Goal: Find specific page/section: Find specific page/section

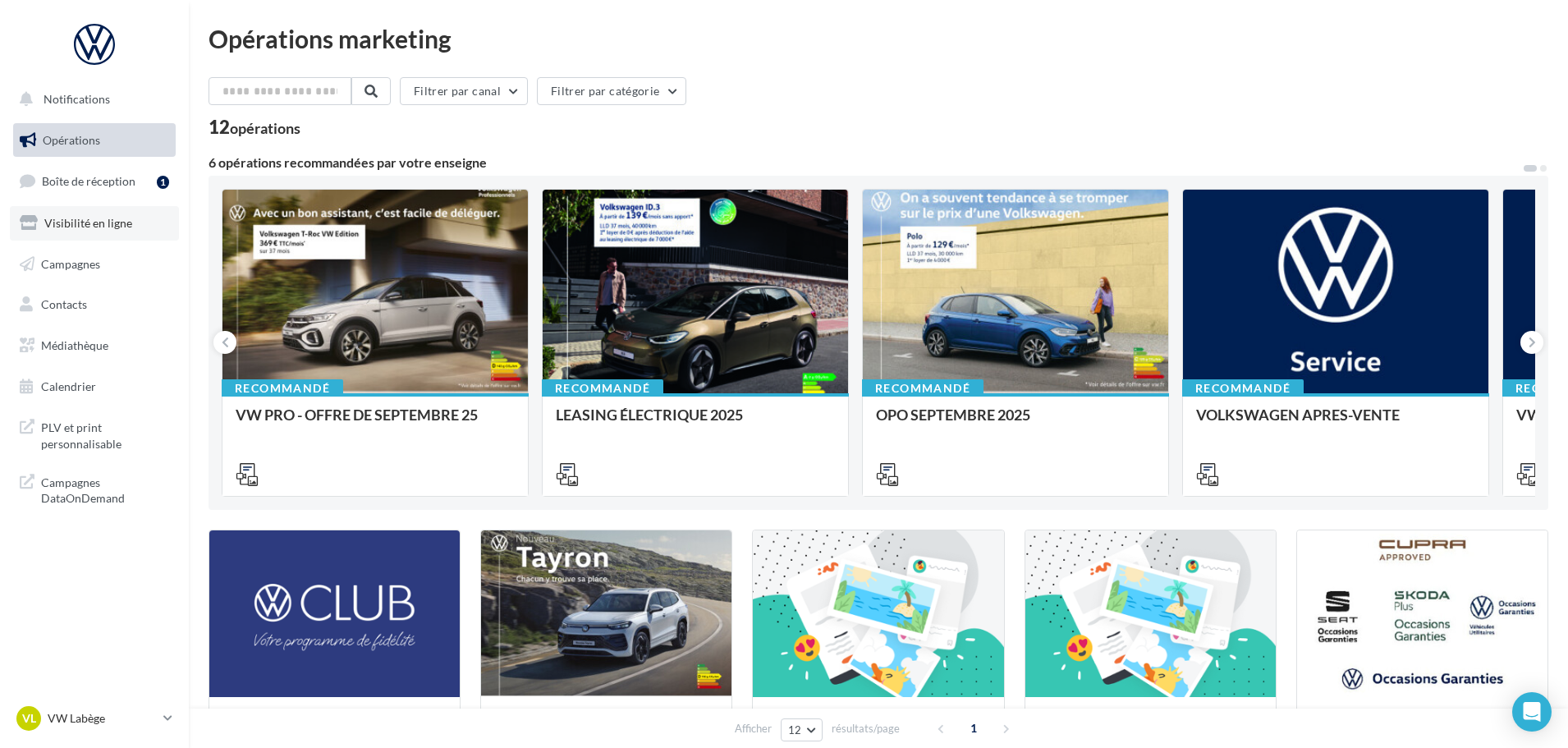
click at [111, 216] on span "Visibilité en ligne" at bounding box center [88, 223] width 88 height 14
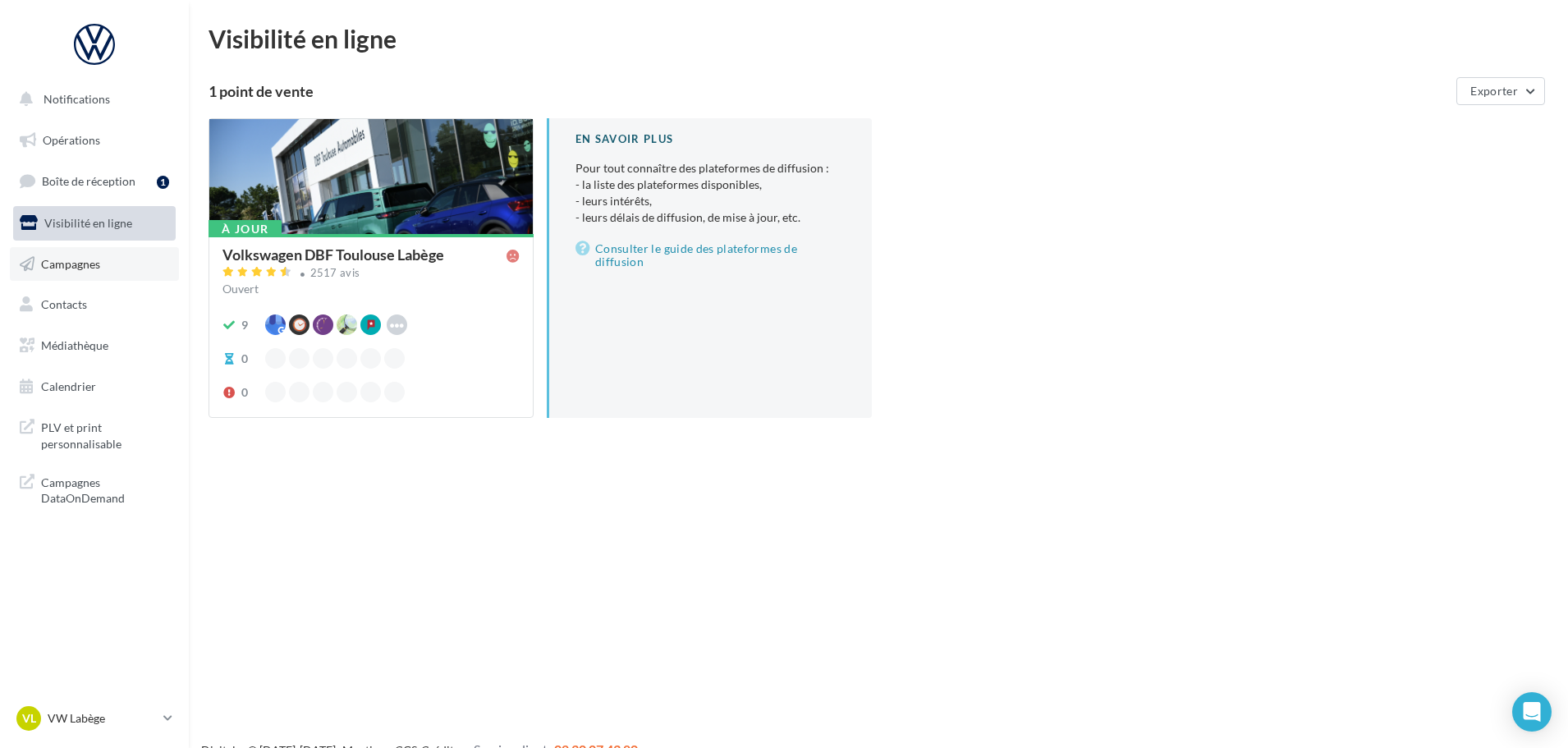
click at [92, 252] on link "Campagnes" at bounding box center [94, 264] width 169 height 35
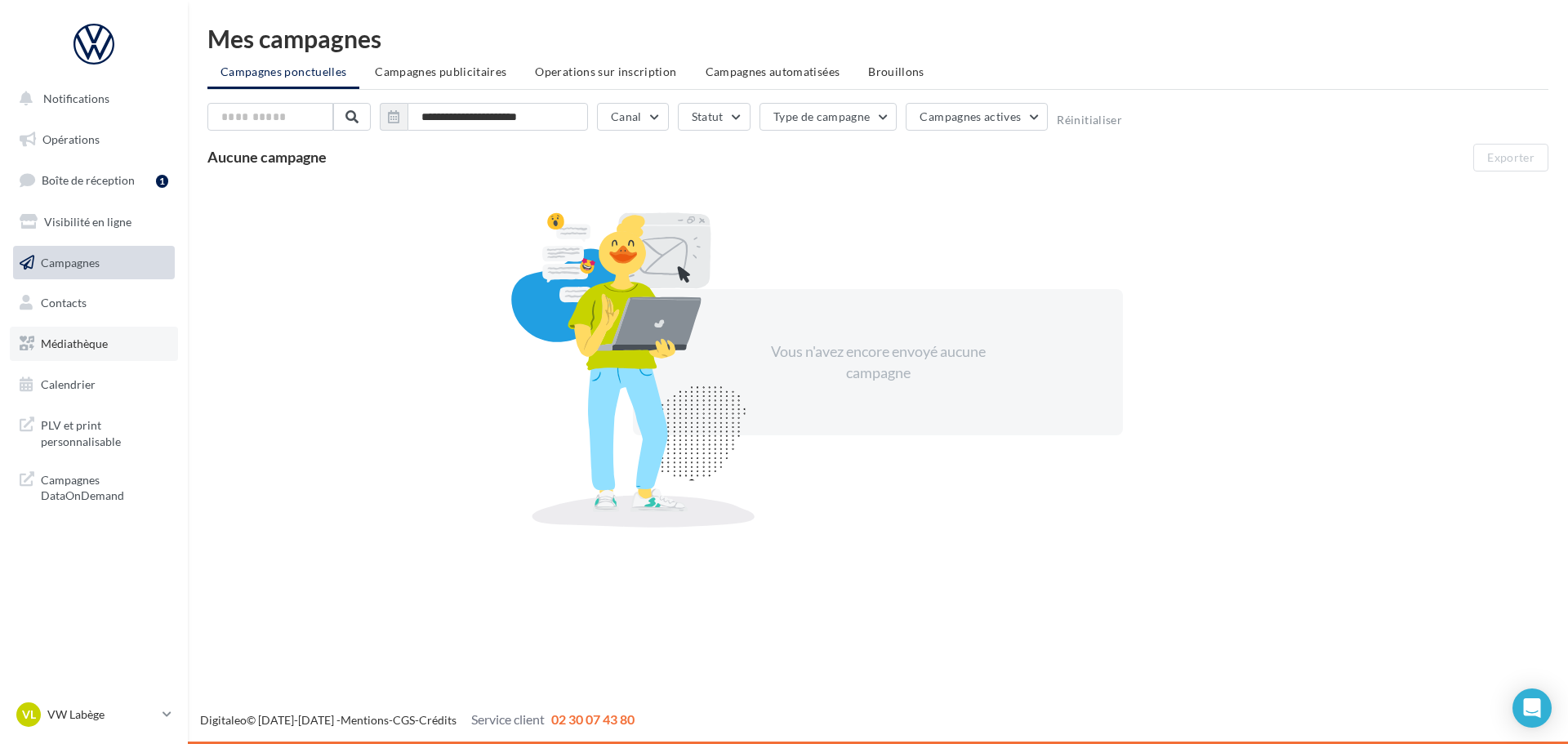
click at [87, 345] on span "Médiathèque" at bounding box center [74, 343] width 67 height 14
click at [87, 344] on span "Médiathèque" at bounding box center [74, 343] width 67 height 14
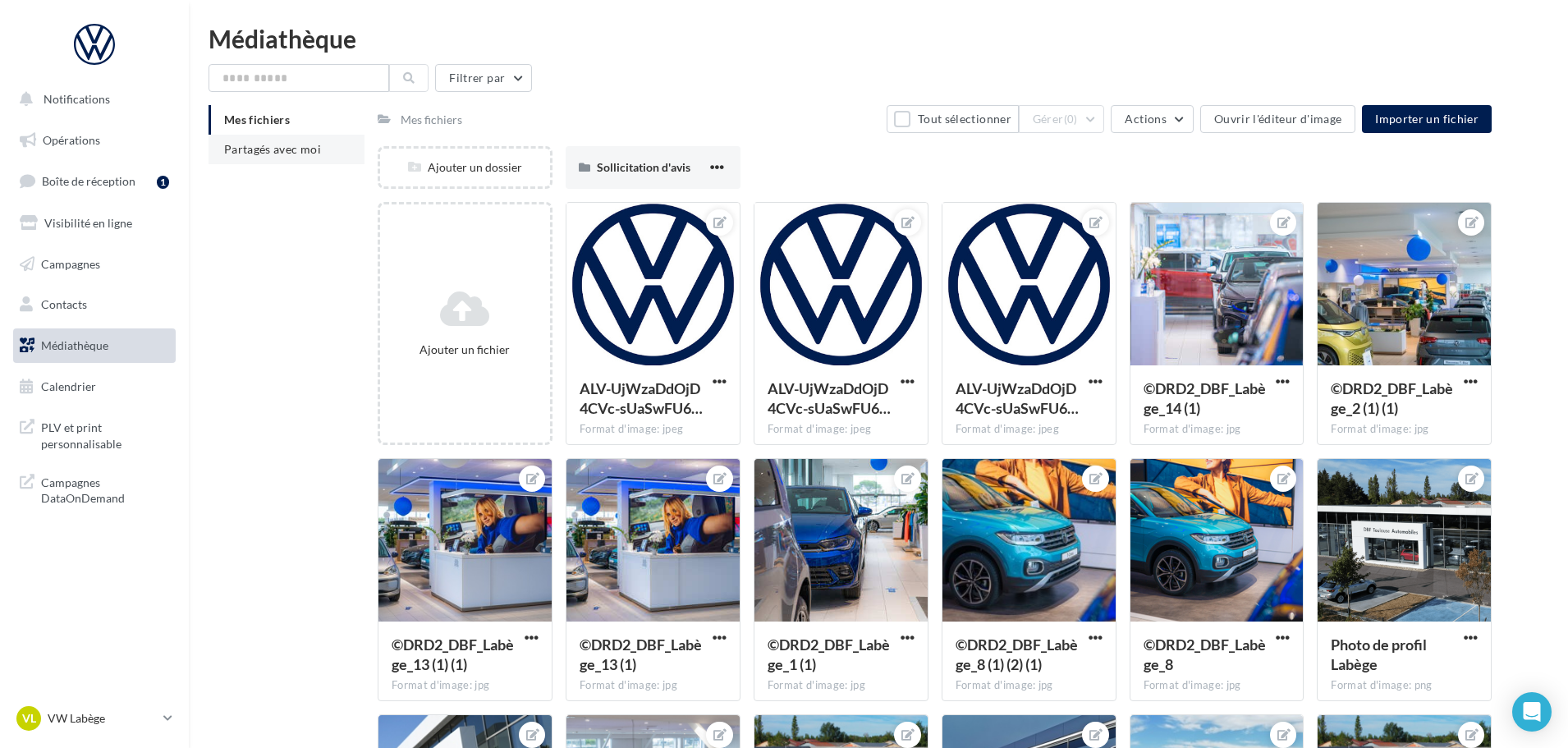
click at [298, 143] on span "Partagés avec moi" at bounding box center [273, 149] width 97 height 14
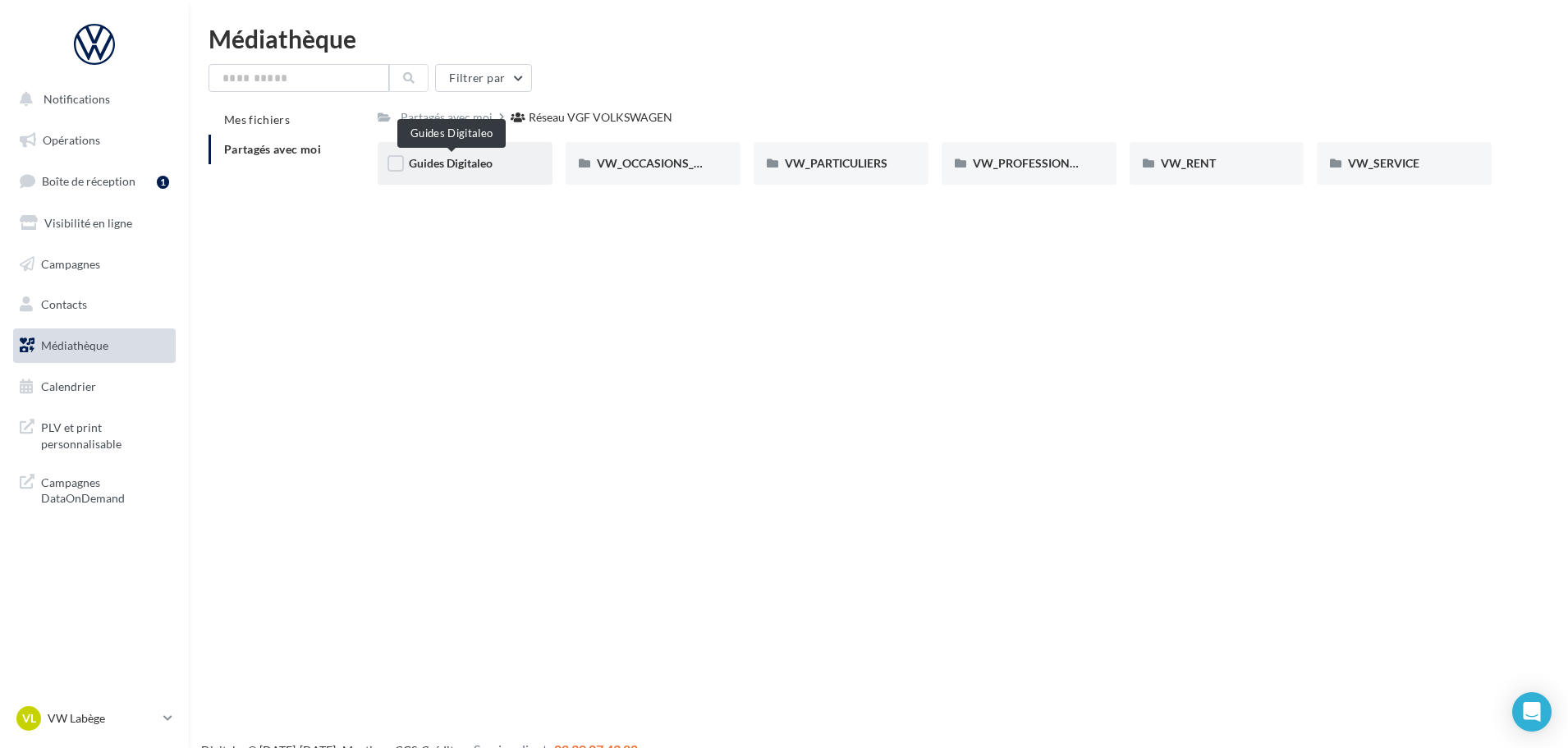
click at [460, 156] on span "Guides Digitaleo" at bounding box center [451, 163] width 84 height 14
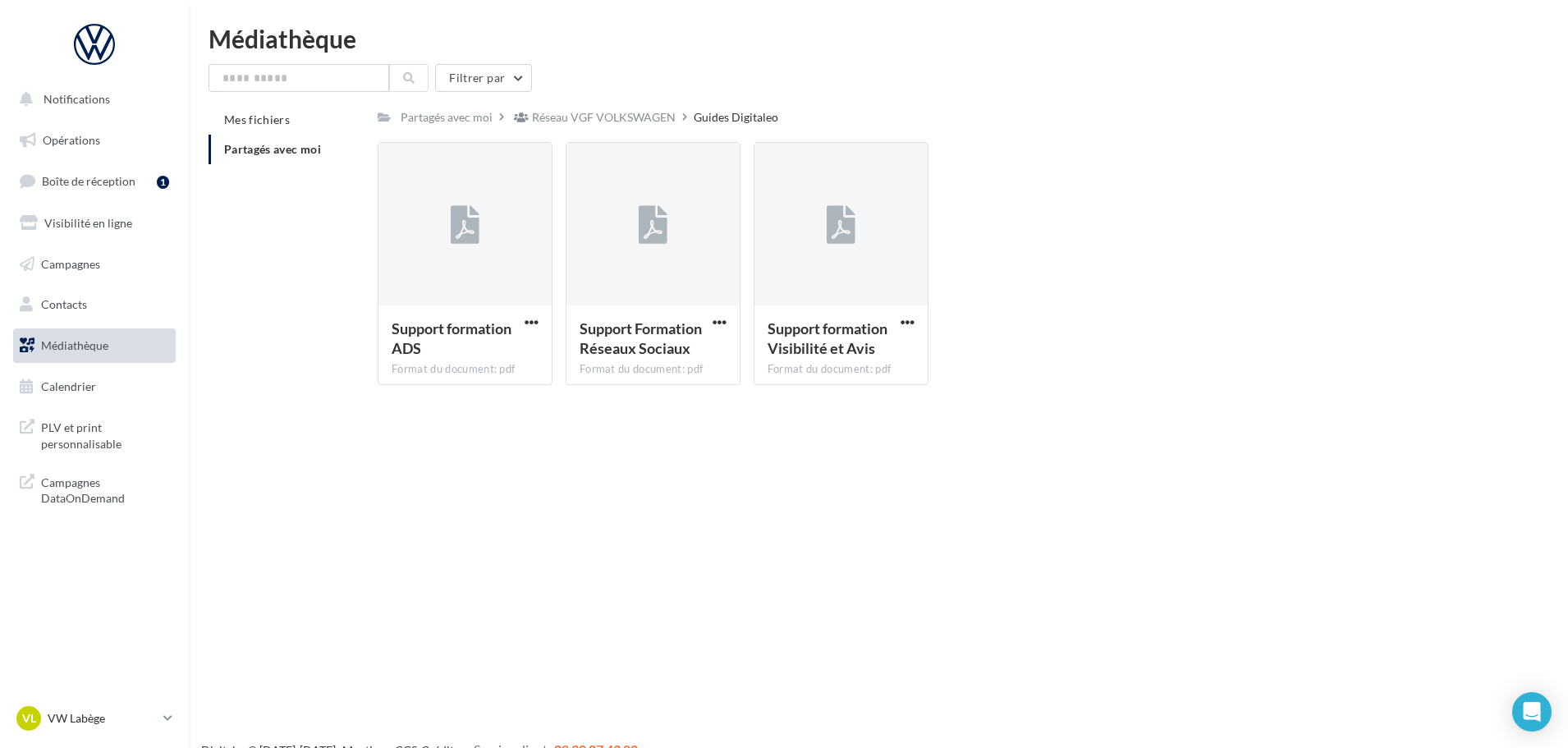
click at [1118, 381] on div "Support formation ADS Format du document: pdf Support formation ADS Support For…" at bounding box center [942, 270] width 1128 height 256
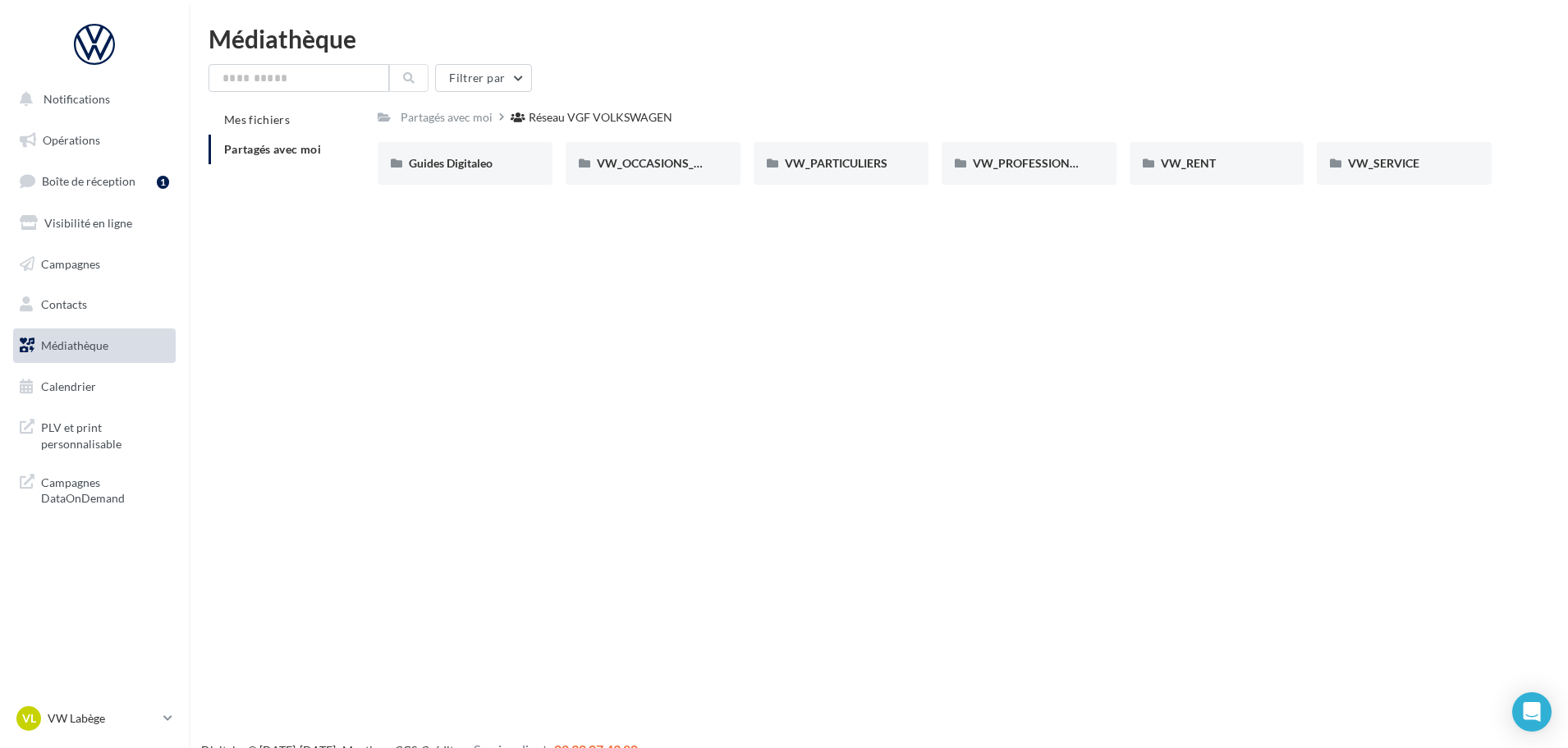
click at [817, 374] on div "Notifications Opérations Boîte de réception 1 Visibilité en ligne Campagnes Con…" at bounding box center [784, 400] width 1568 height 748
click at [829, 165] on span "VW_PARTICULIERS" at bounding box center [837, 163] width 103 height 14
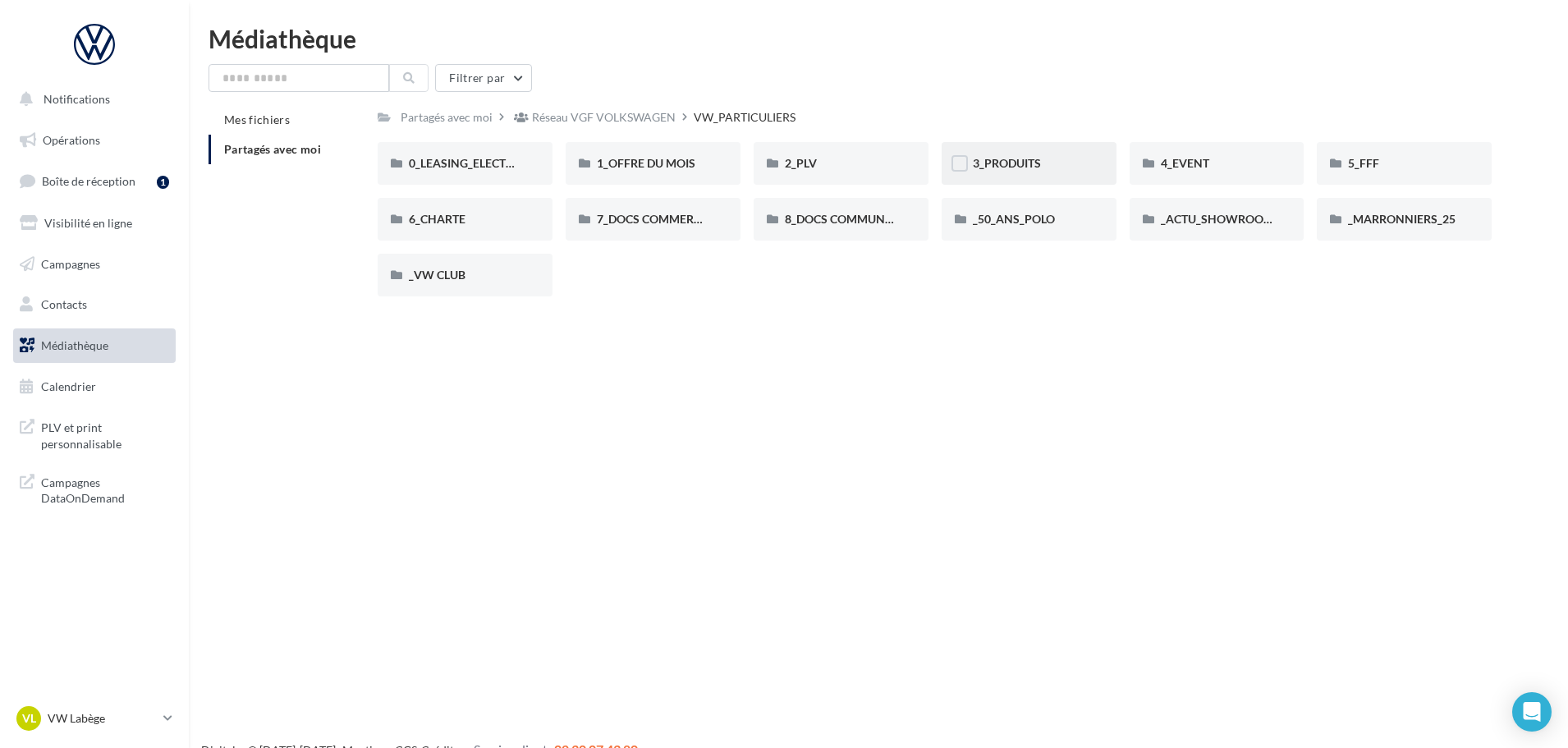
click at [997, 161] on span "3_PRODUITS" at bounding box center [1007, 163] width 68 height 14
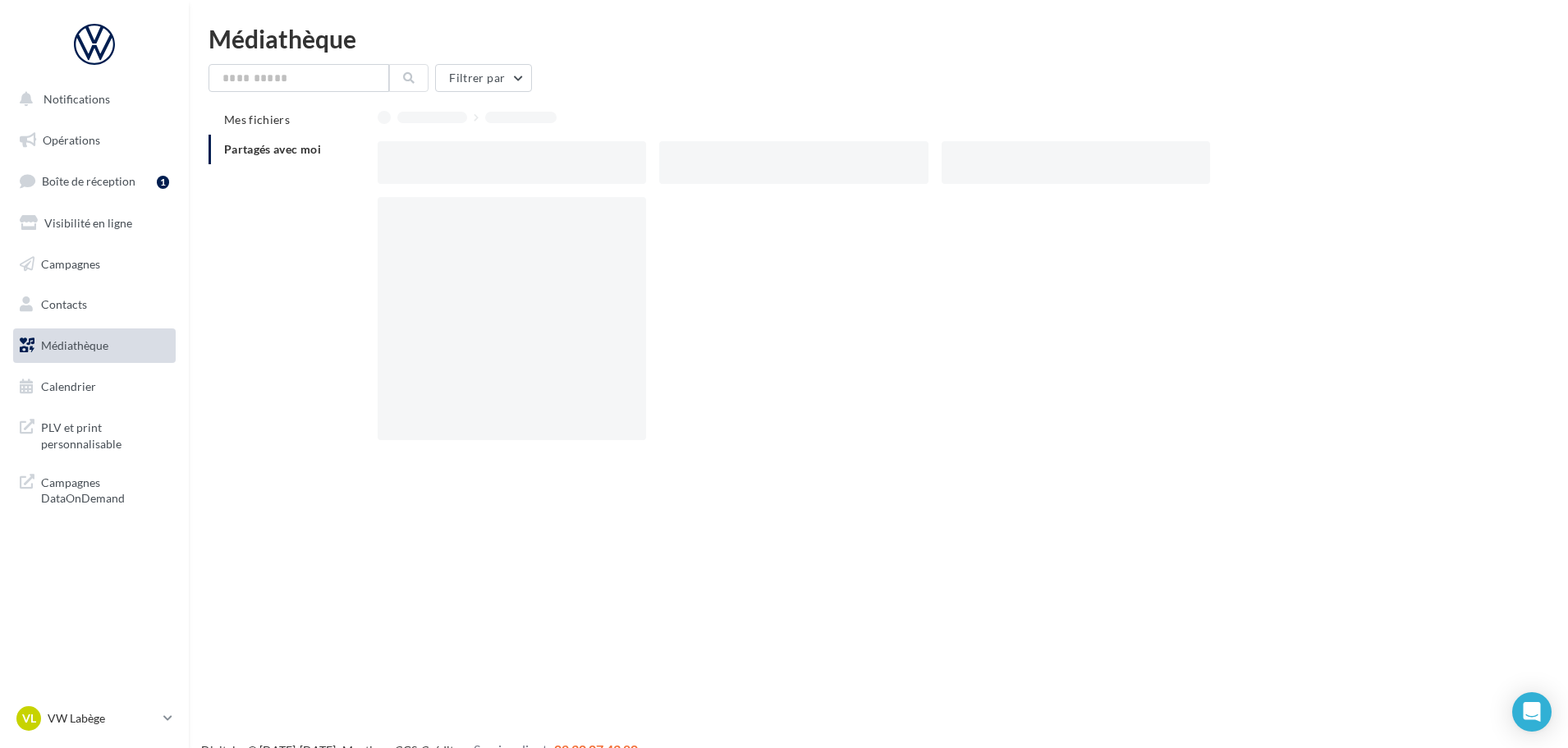
click at [997, 161] on div at bounding box center [1075, 163] width 268 height 43
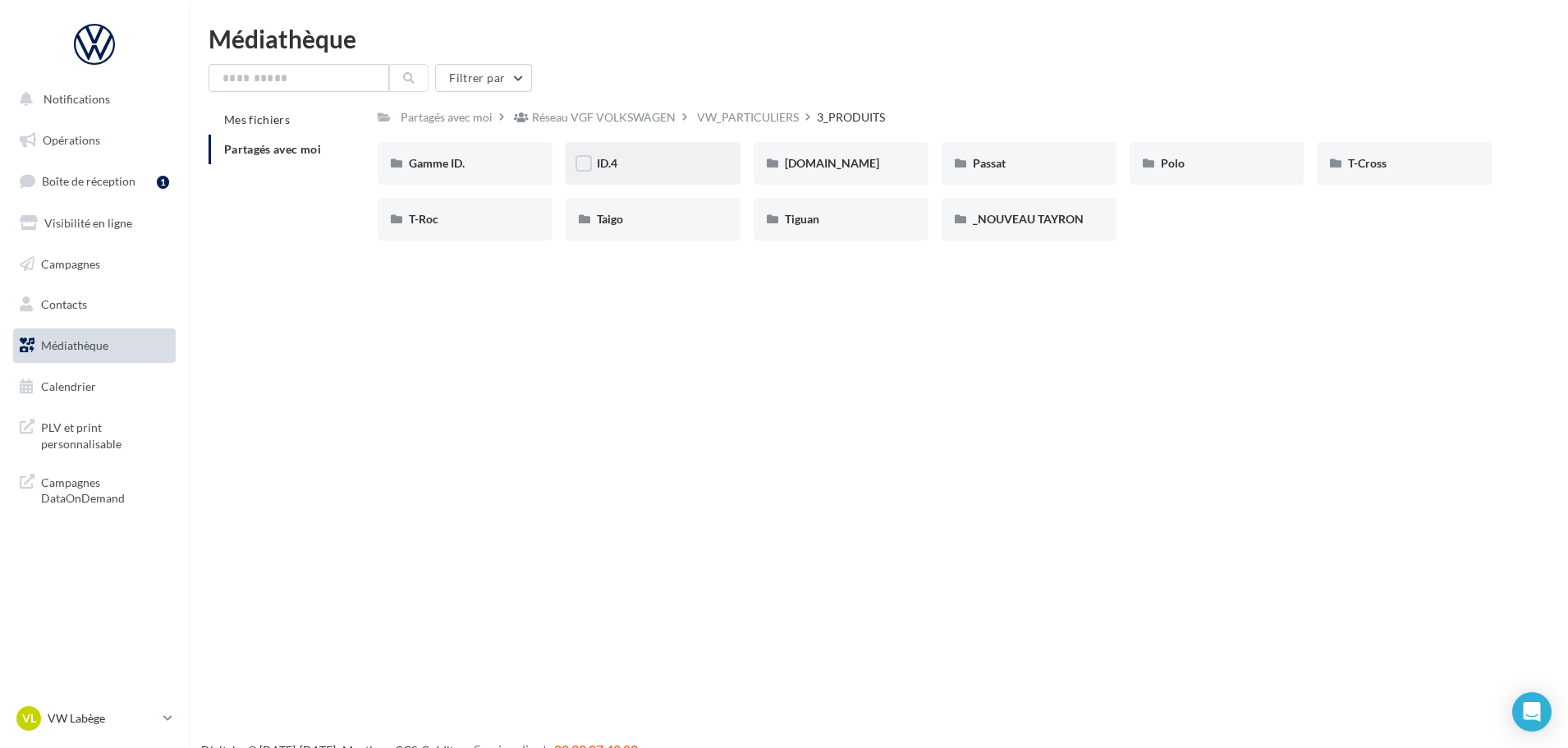
click at [607, 175] on div "ID.4" at bounding box center [653, 164] width 175 height 43
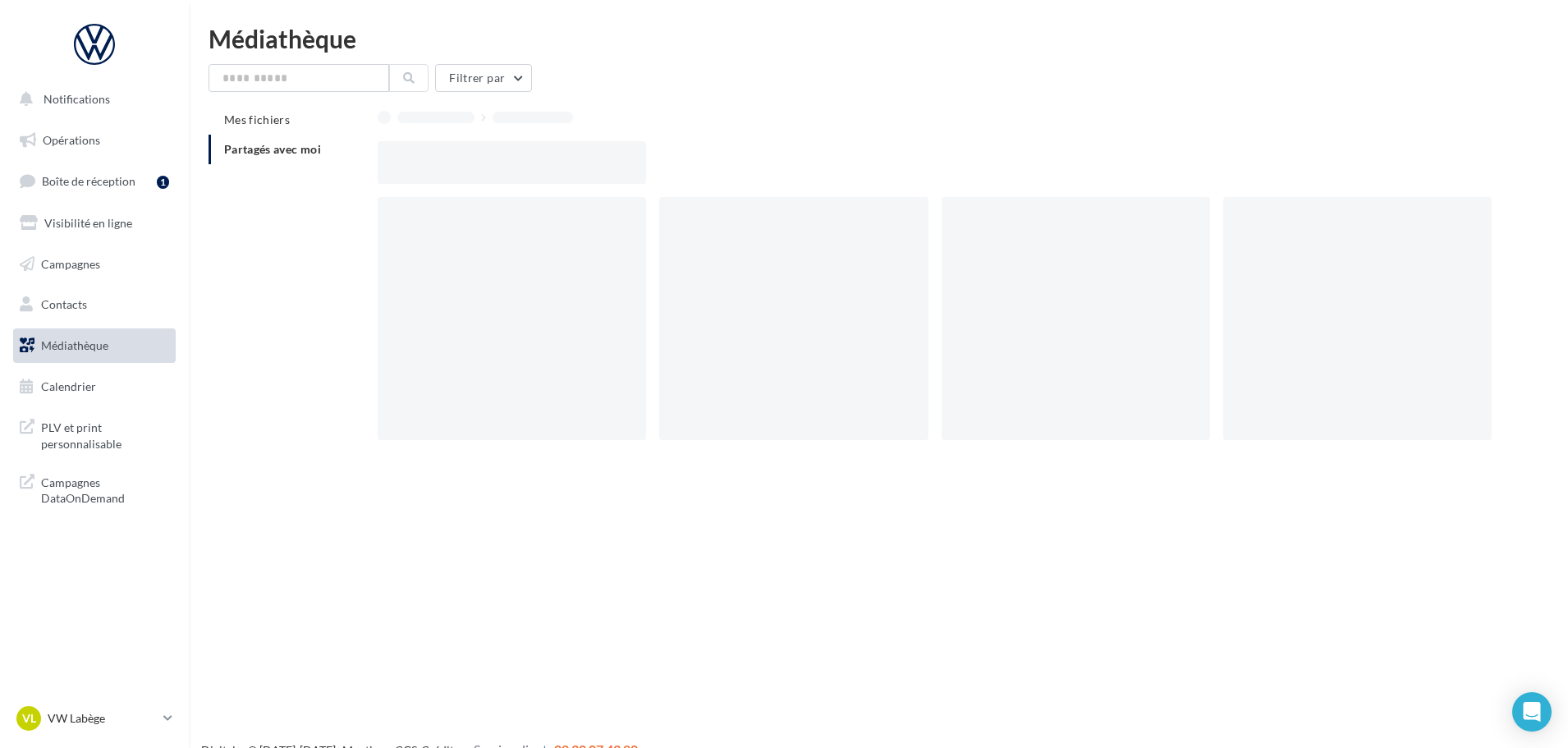
click at [607, 175] on div at bounding box center [511, 163] width 268 height 43
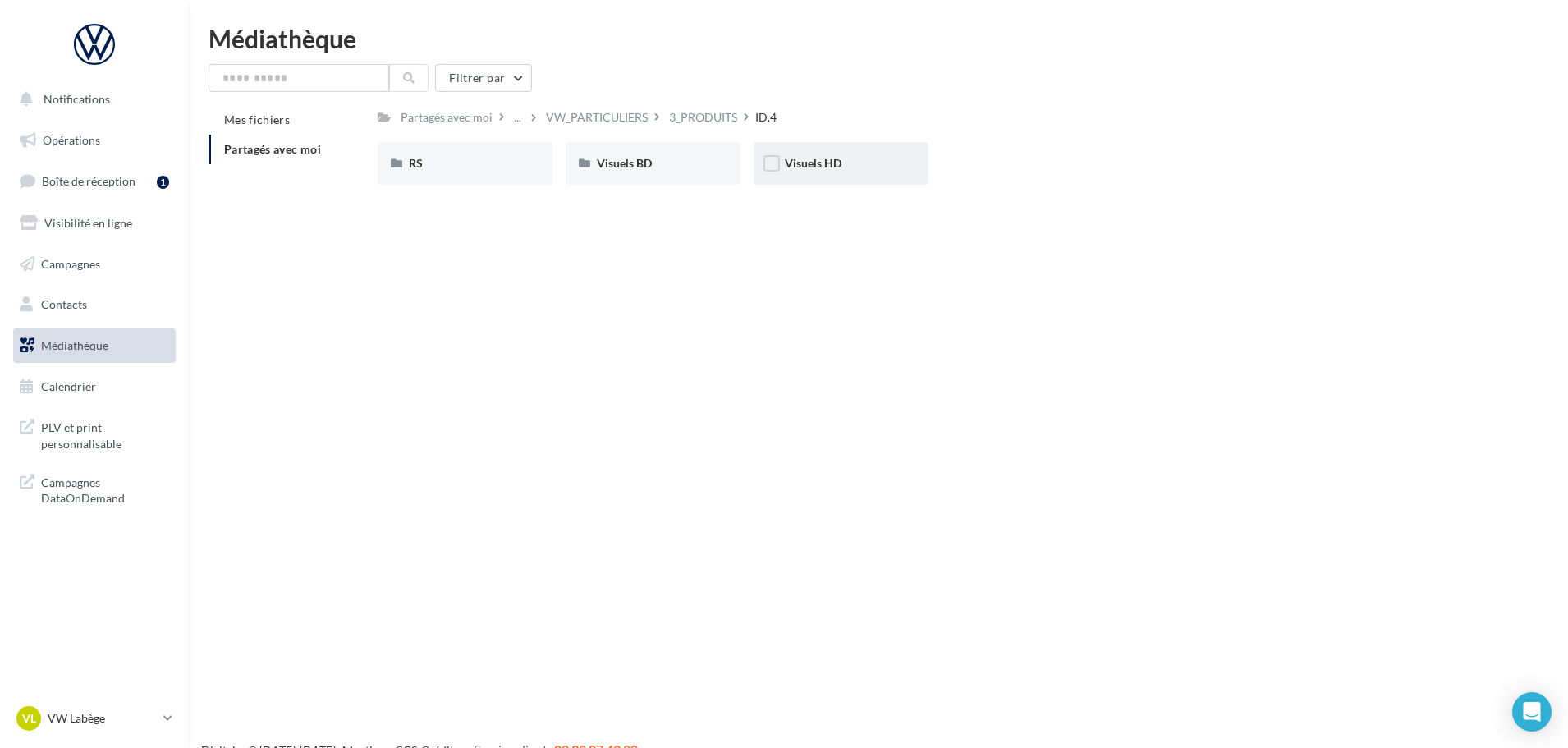
click at [821, 170] on span "Visuels HD" at bounding box center [813, 163] width 57 height 14
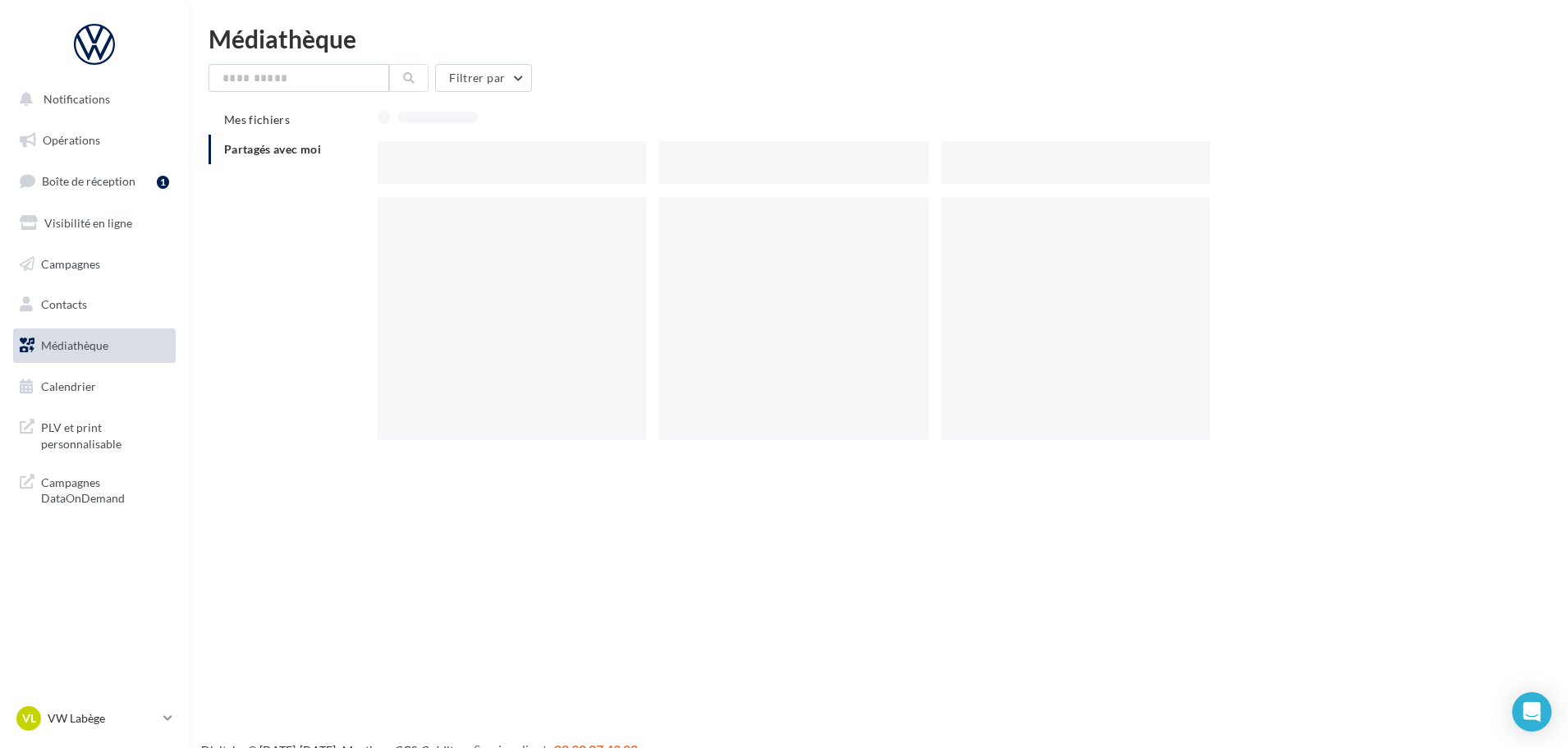
click at [821, 170] on div at bounding box center [793, 163] width 268 height 43
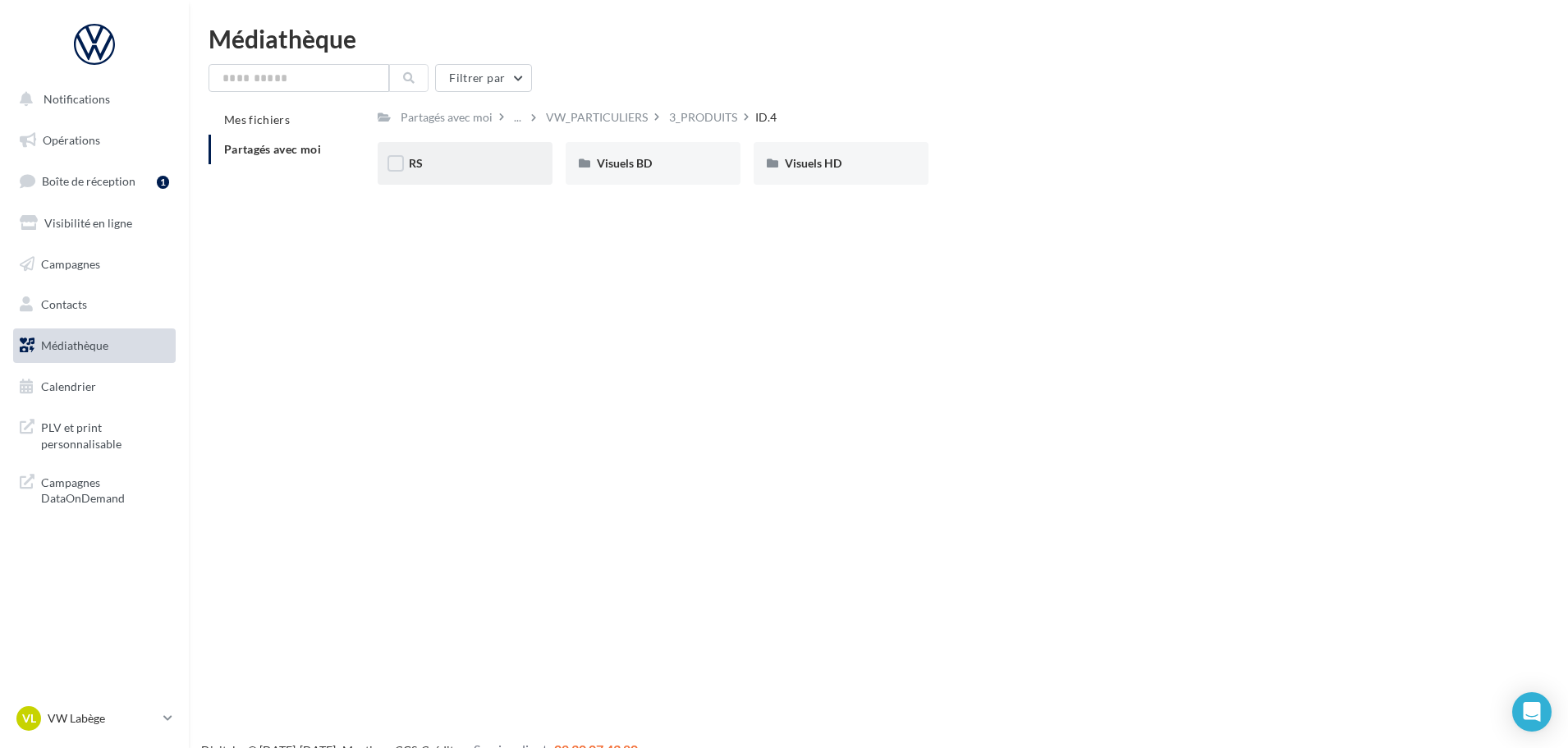
click at [493, 151] on div "RS" at bounding box center [465, 164] width 175 height 43
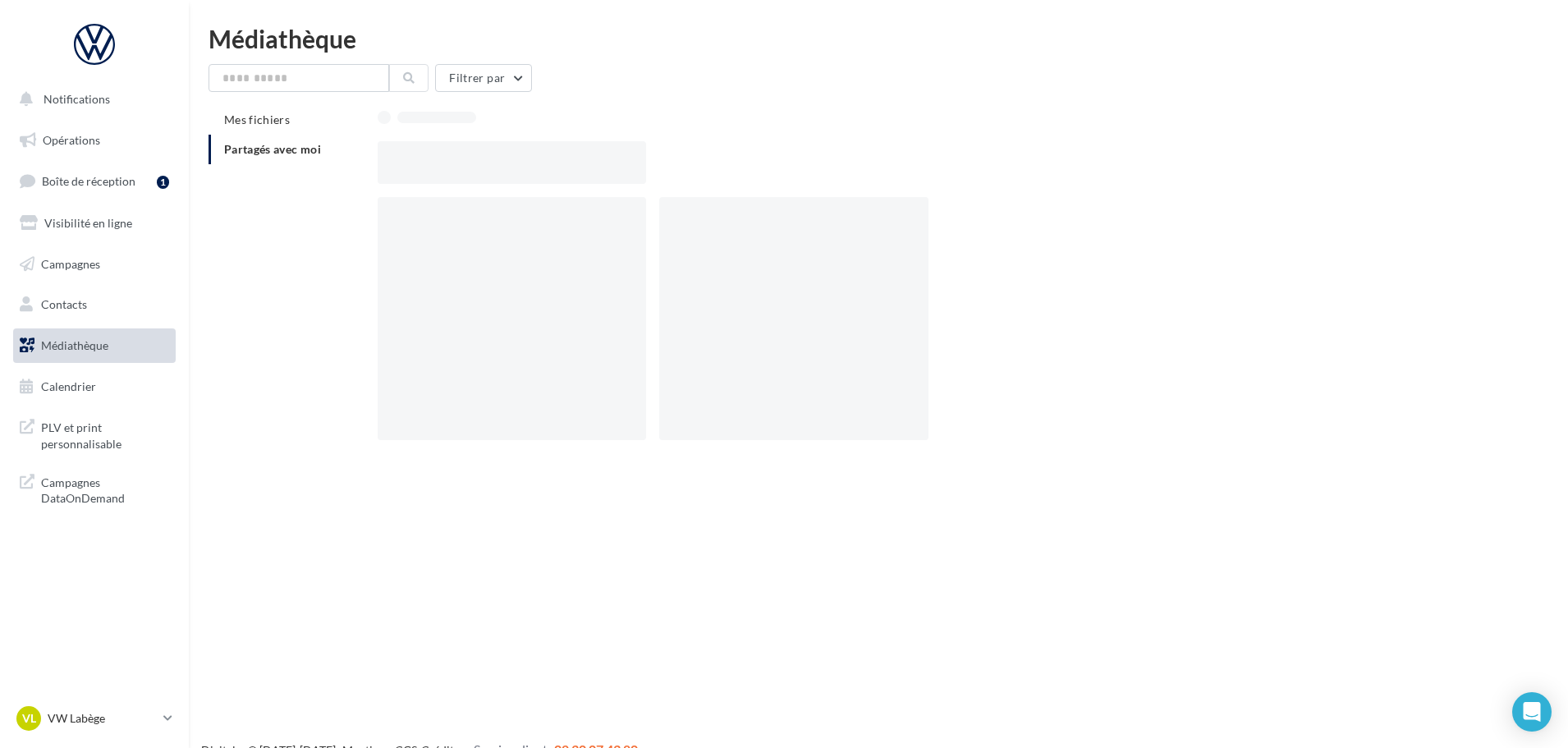
click at [493, 151] on div at bounding box center [511, 163] width 268 height 43
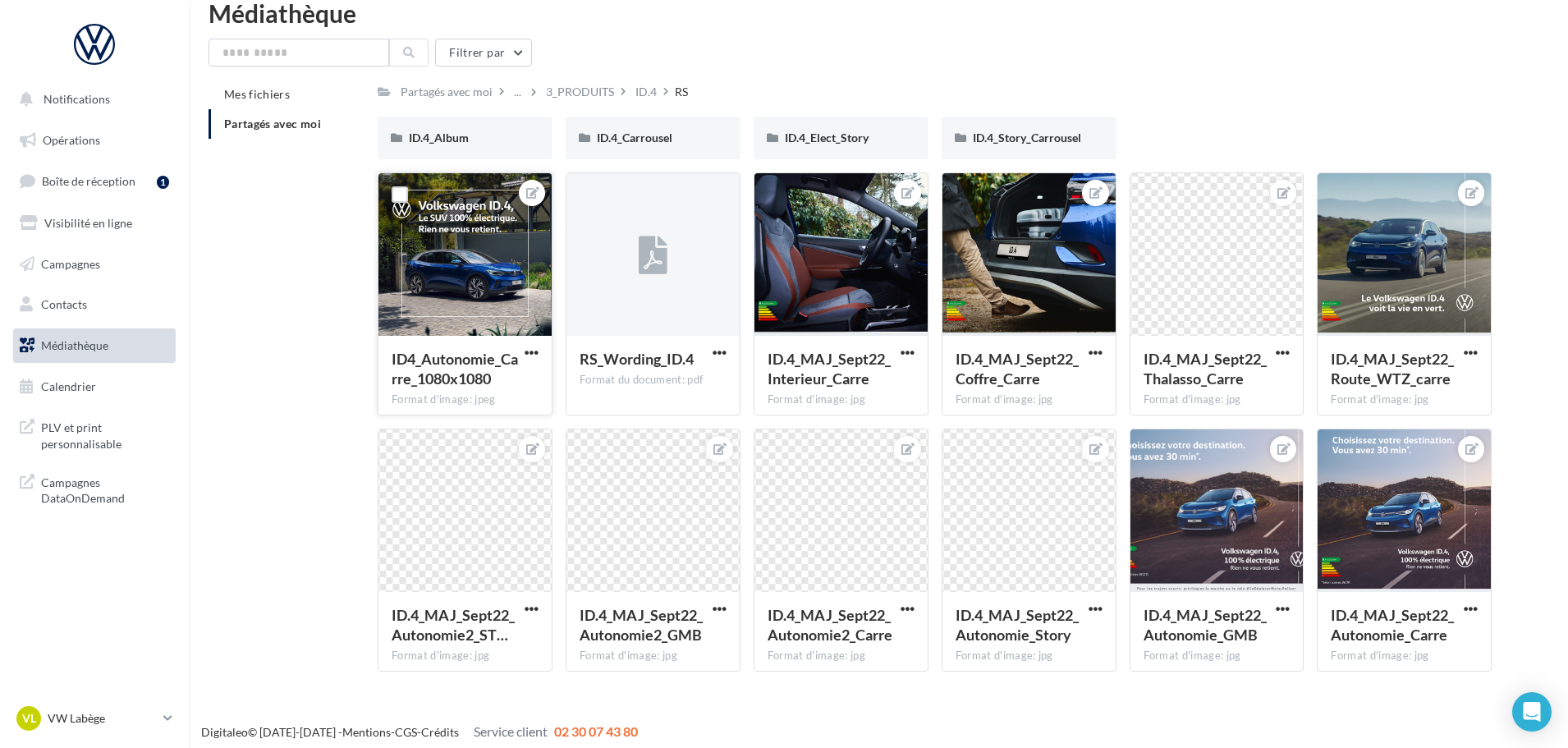
scroll to position [33, 0]
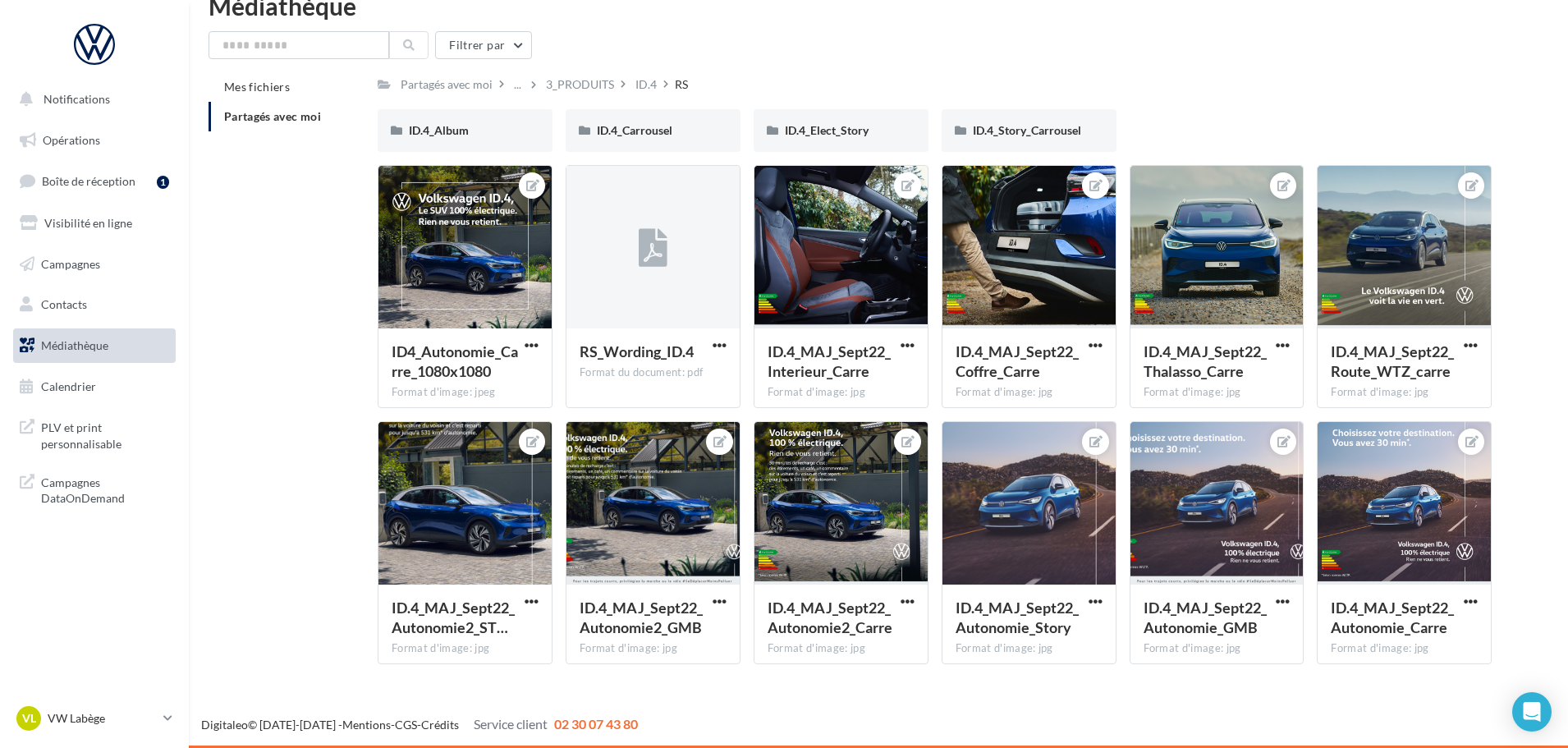
click at [303, 470] on div "Mes fichiers Partagés avec moi Partagés avec moi ... 3_PRODUITS ID.4 RS Rs Part…" at bounding box center [885, 374] width 1353 height 605
click at [632, 83] on div "ID.4" at bounding box center [646, 83] width 28 height 23
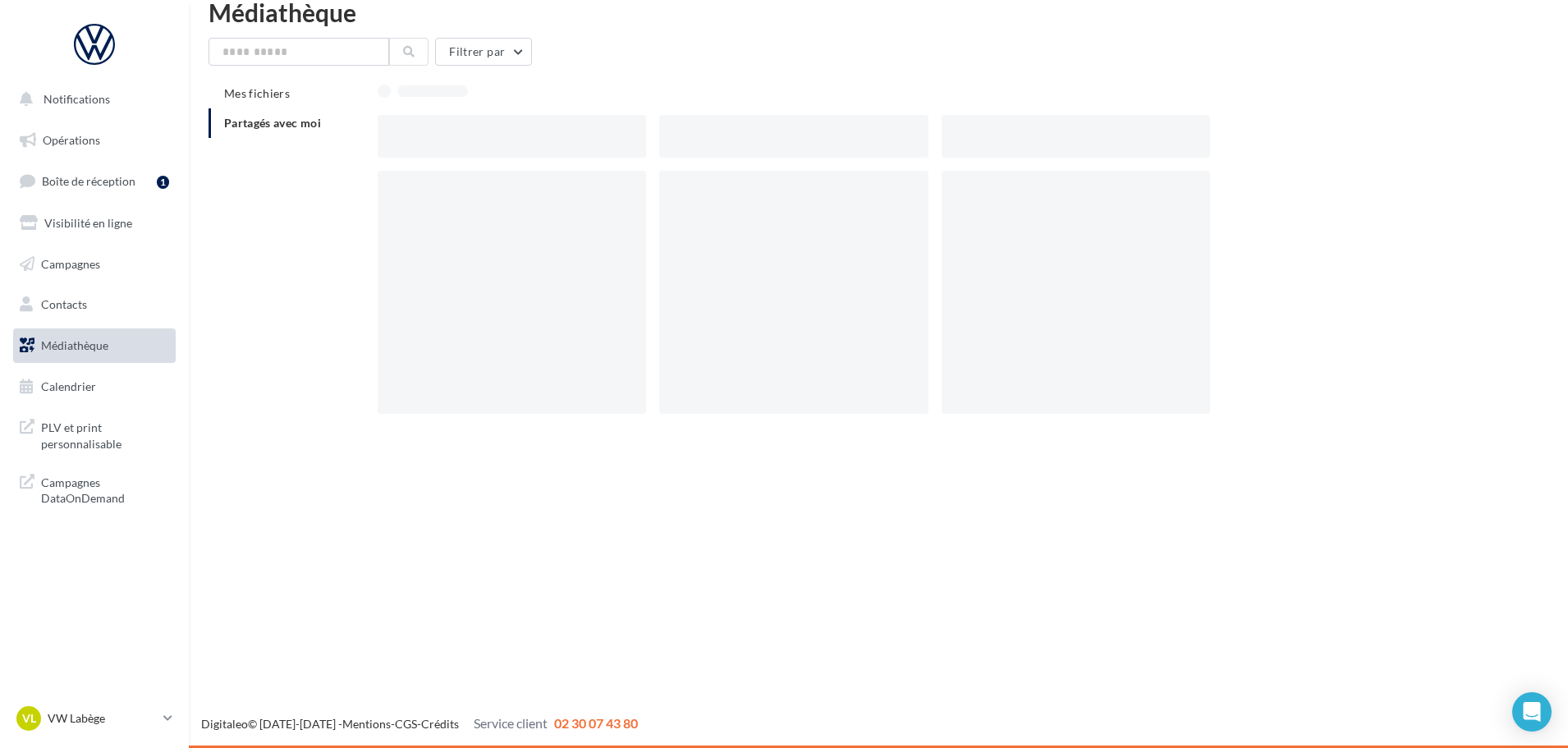
scroll to position [26, 0]
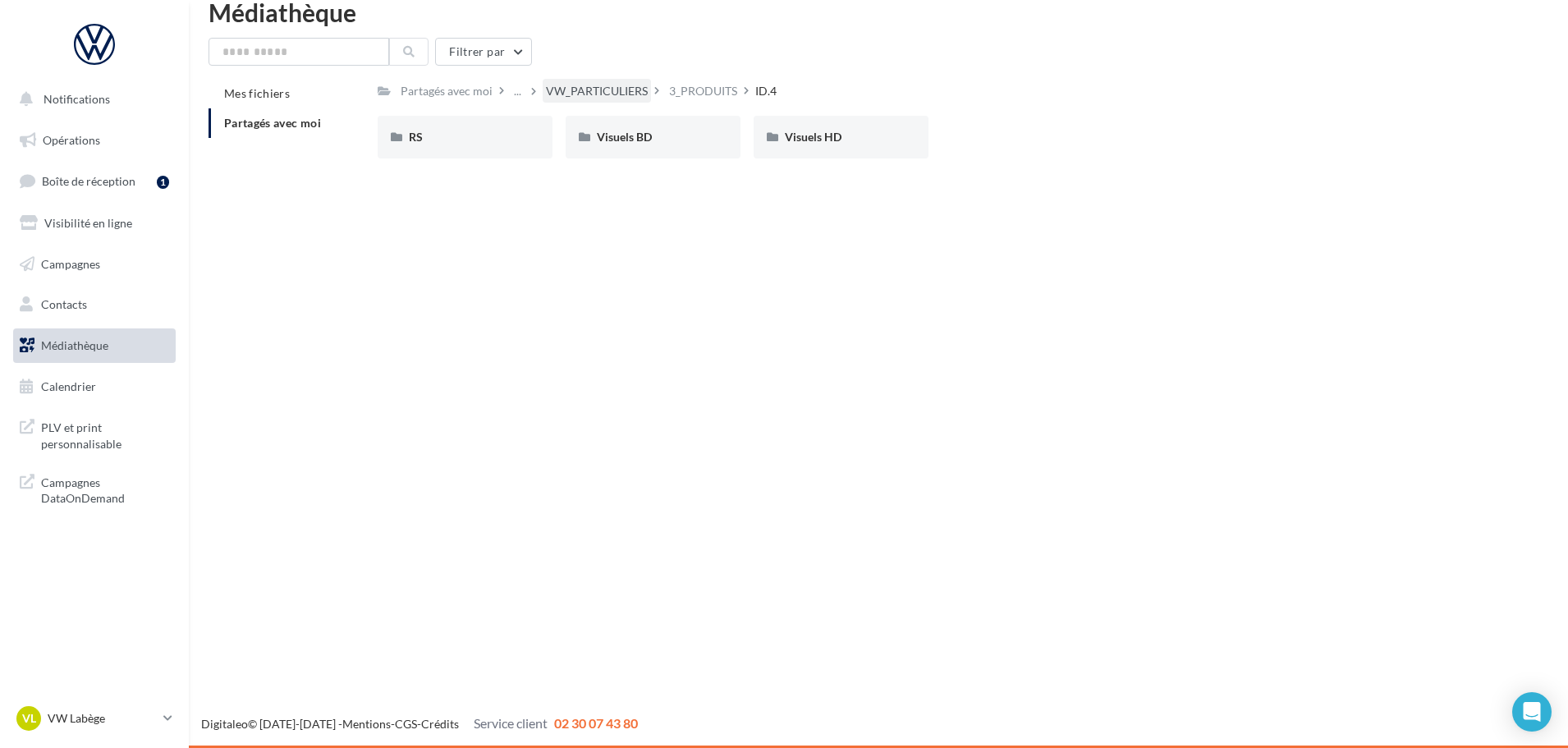
click at [610, 91] on div "VW_PARTICULIERS" at bounding box center [597, 92] width 102 height 17
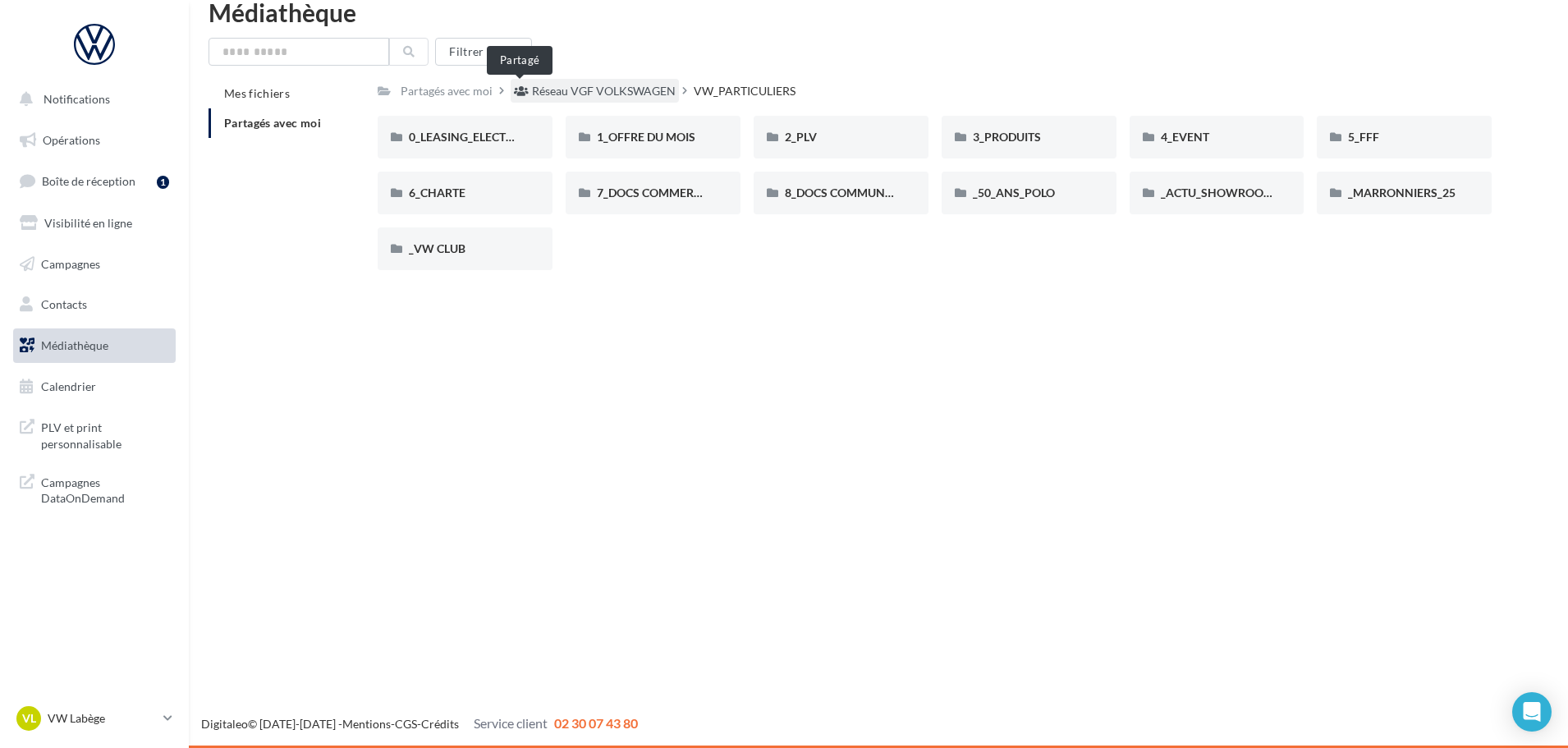
click at [518, 98] on span at bounding box center [522, 92] width 15 height 17
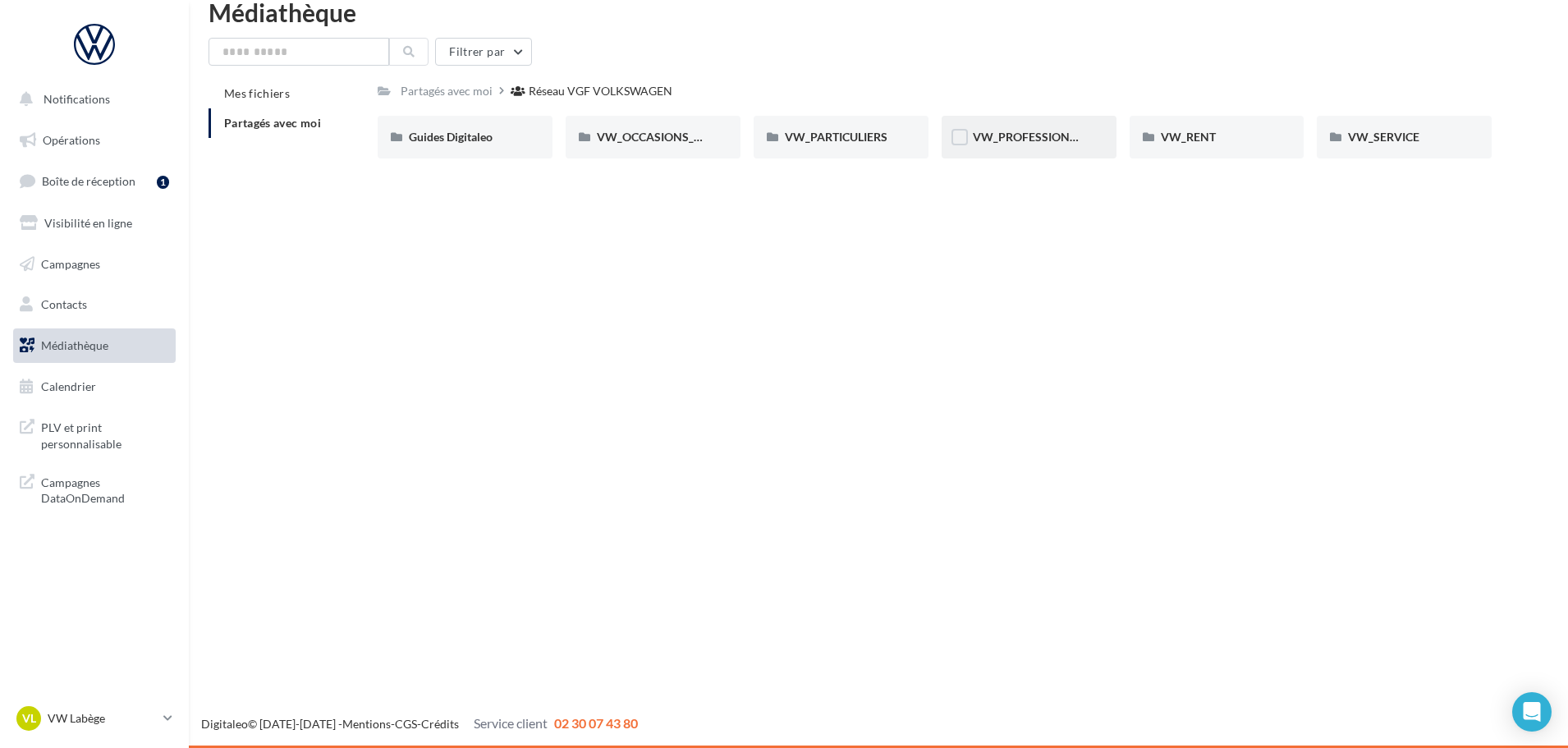
click at [1020, 145] on div "VW_PROFESSIONNELS" at bounding box center [1029, 137] width 112 height 17
click at [595, 74] on div "Filtrer par Mes fichiers Partagés avec moi Partagés avec moi Réseau VGF VOLKSWA…" at bounding box center [878, 104] width 1340 height 134
click at [616, 97] on div "Réseau VGF VOLKSWAGEN" at bounding box center [604, 92] width 144 height 17
click at [854, 143] on span "VW_PARTICULIERS" at bounding box center [837, 137] width 103 height 14
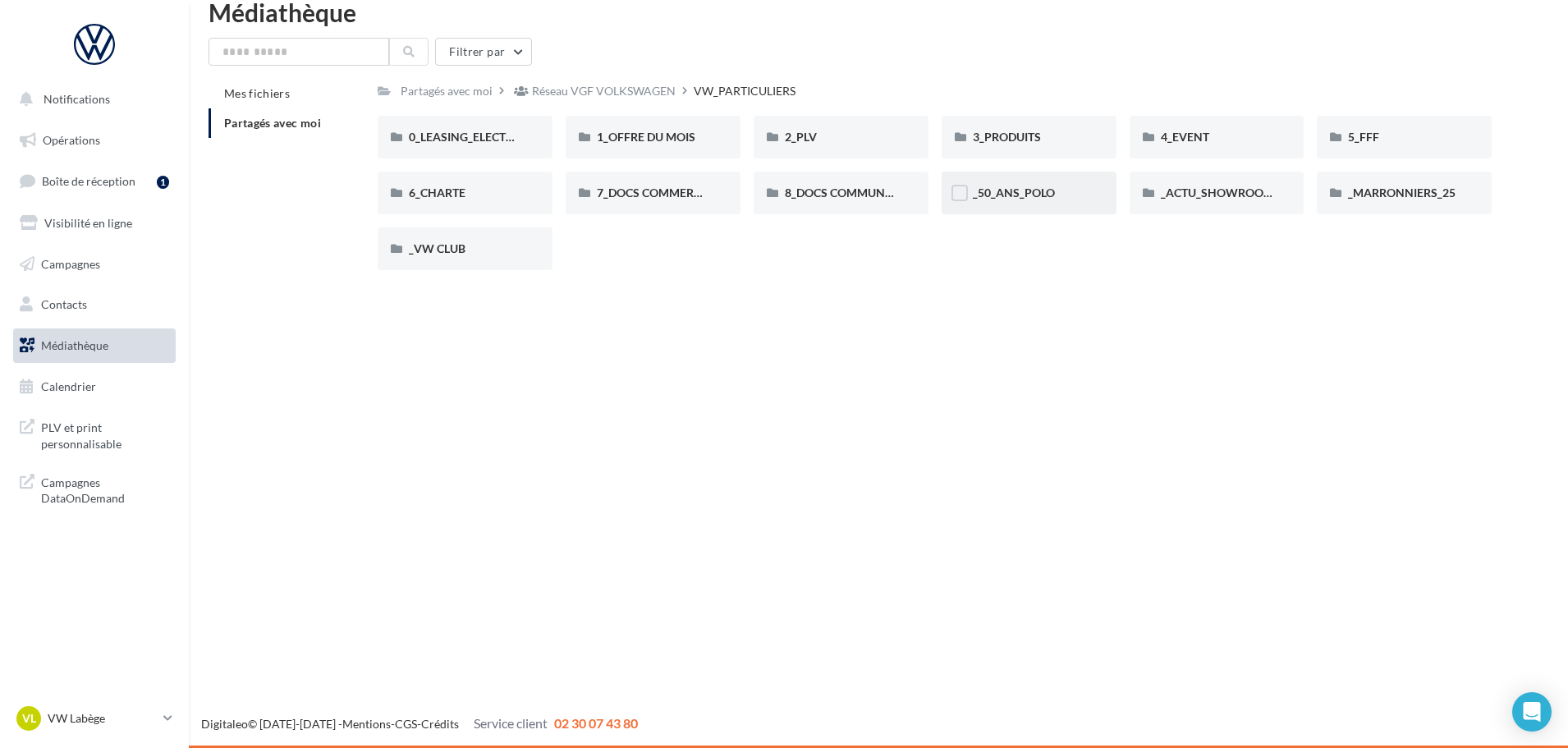
click at [1025, 203] on div "_50_ANS_POLO" at bounding box center [1029, 194] width 175 height 43
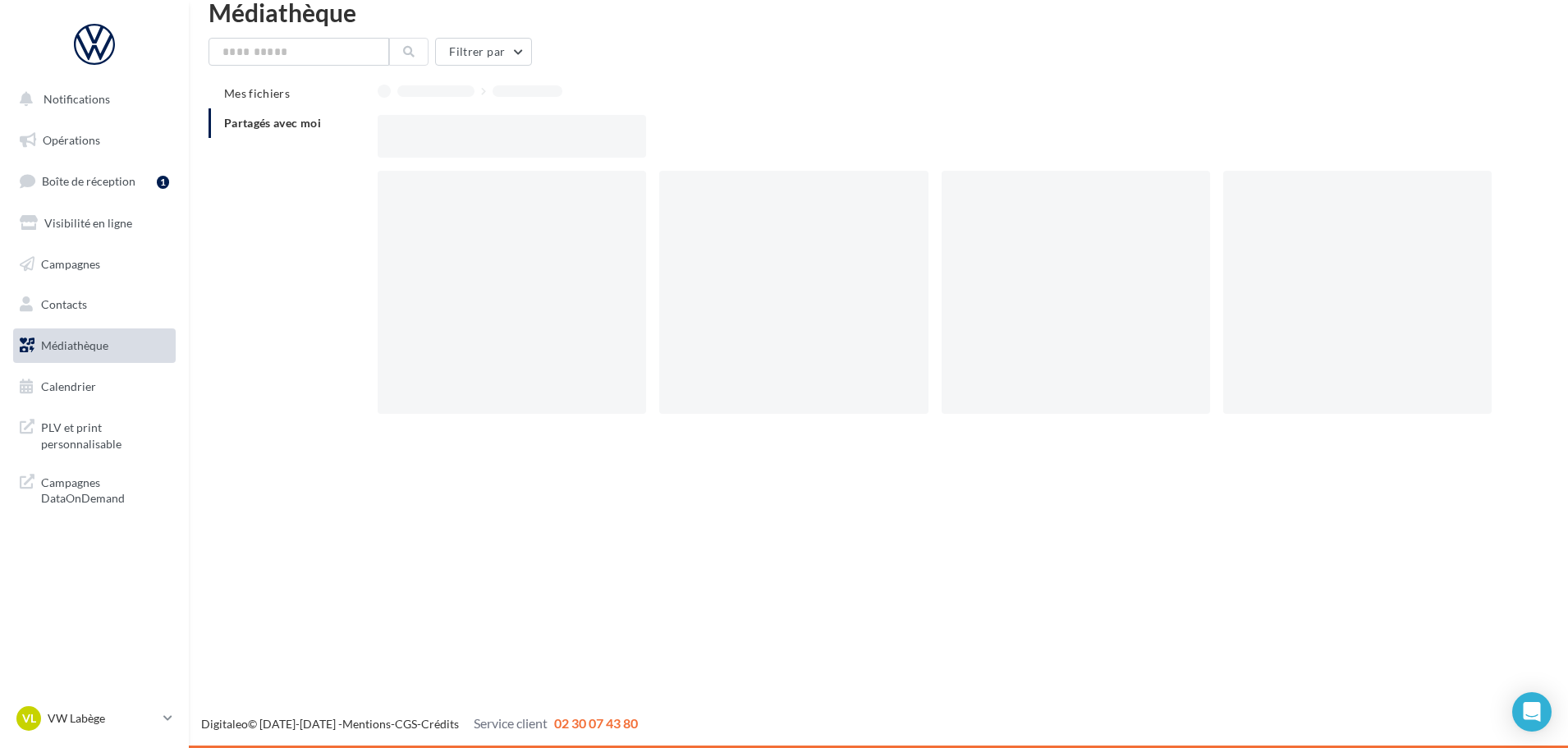
click at [1025, 203] on div at bounding box center [1075, 293] width 268 height 243
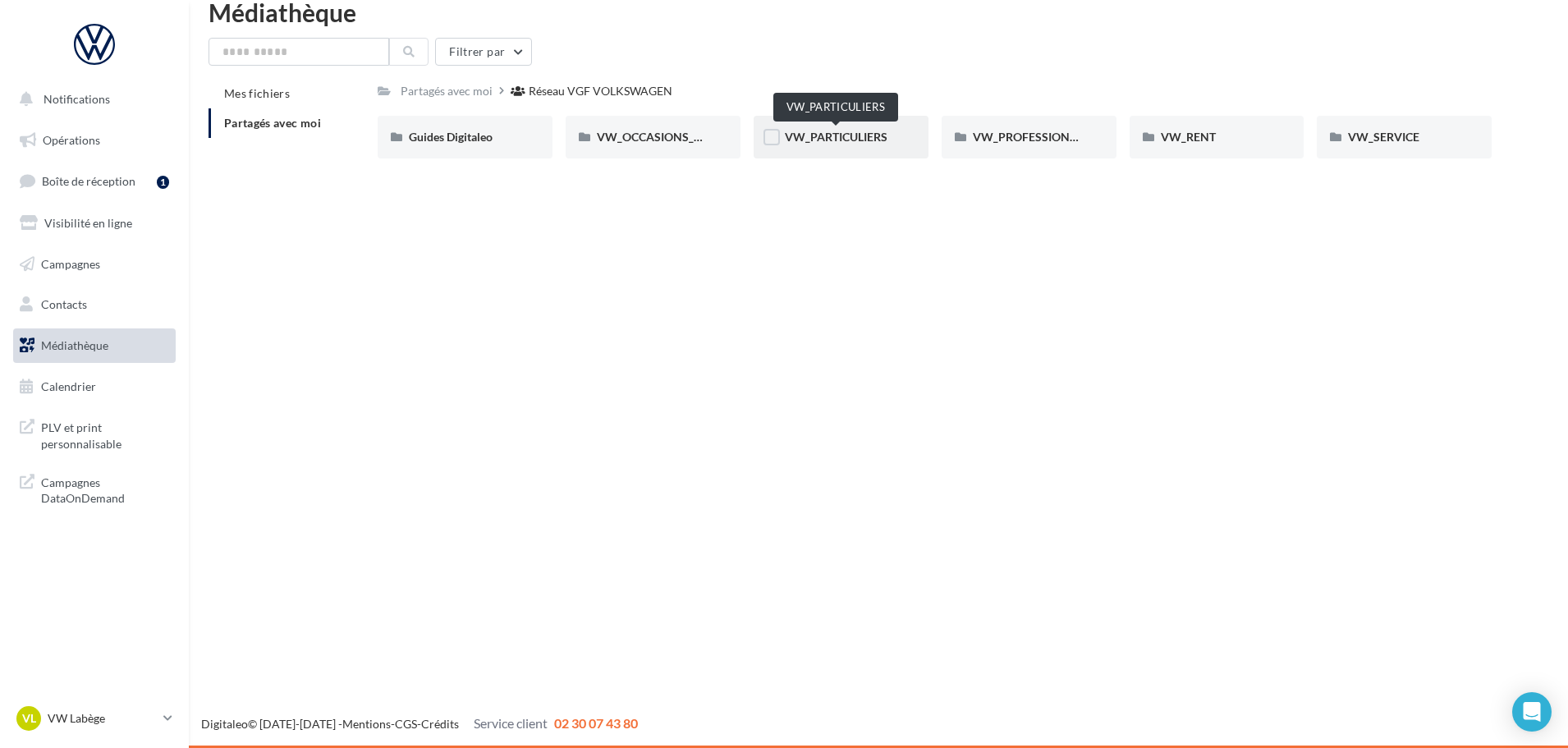
click at [863, 143] on span "VW_PARTICULIERS" at bounding box center [837, 137] width 103 height 14
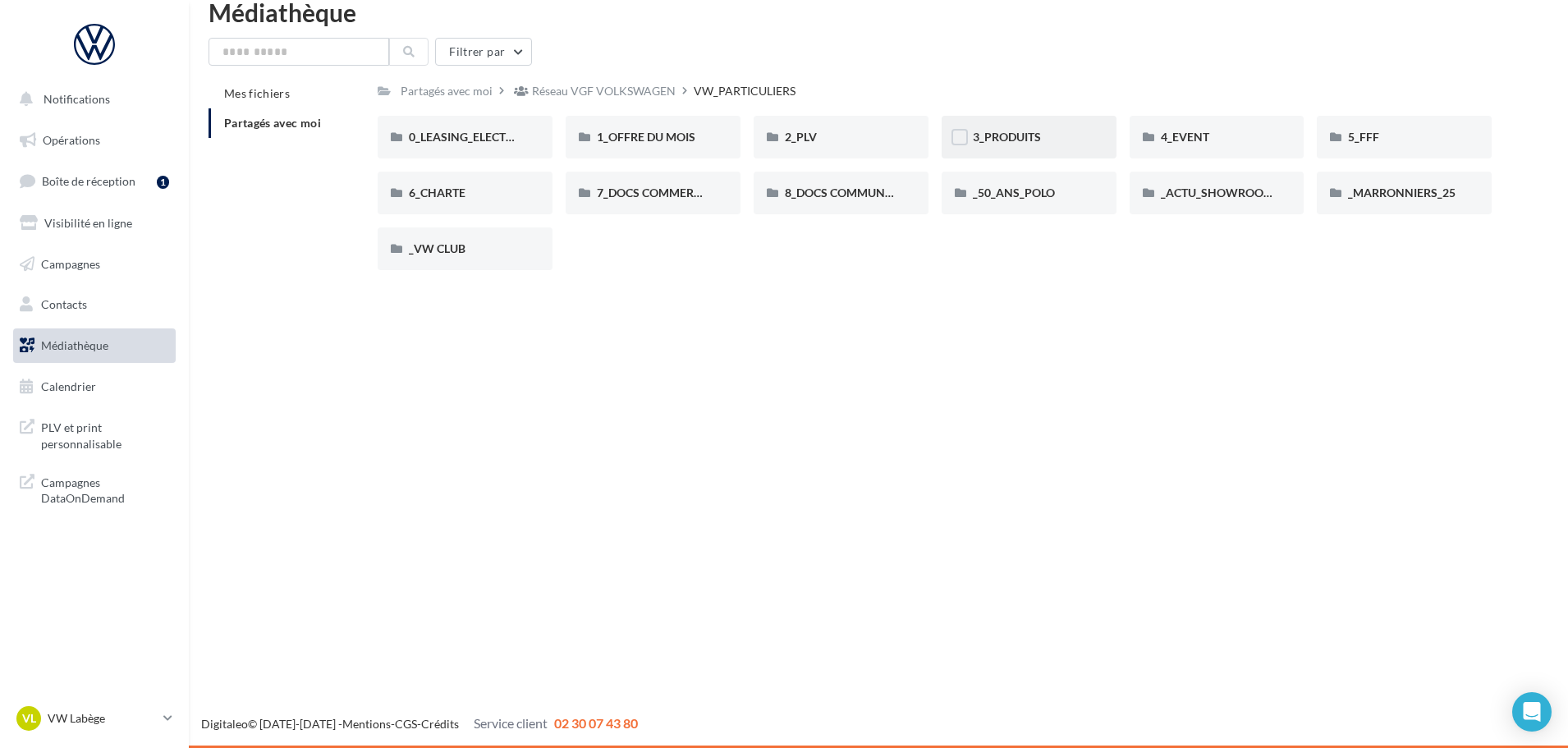
click at [1063, 140] on div "3_PRODUITS" at bounding box center [1029, 137] width 112 height 17
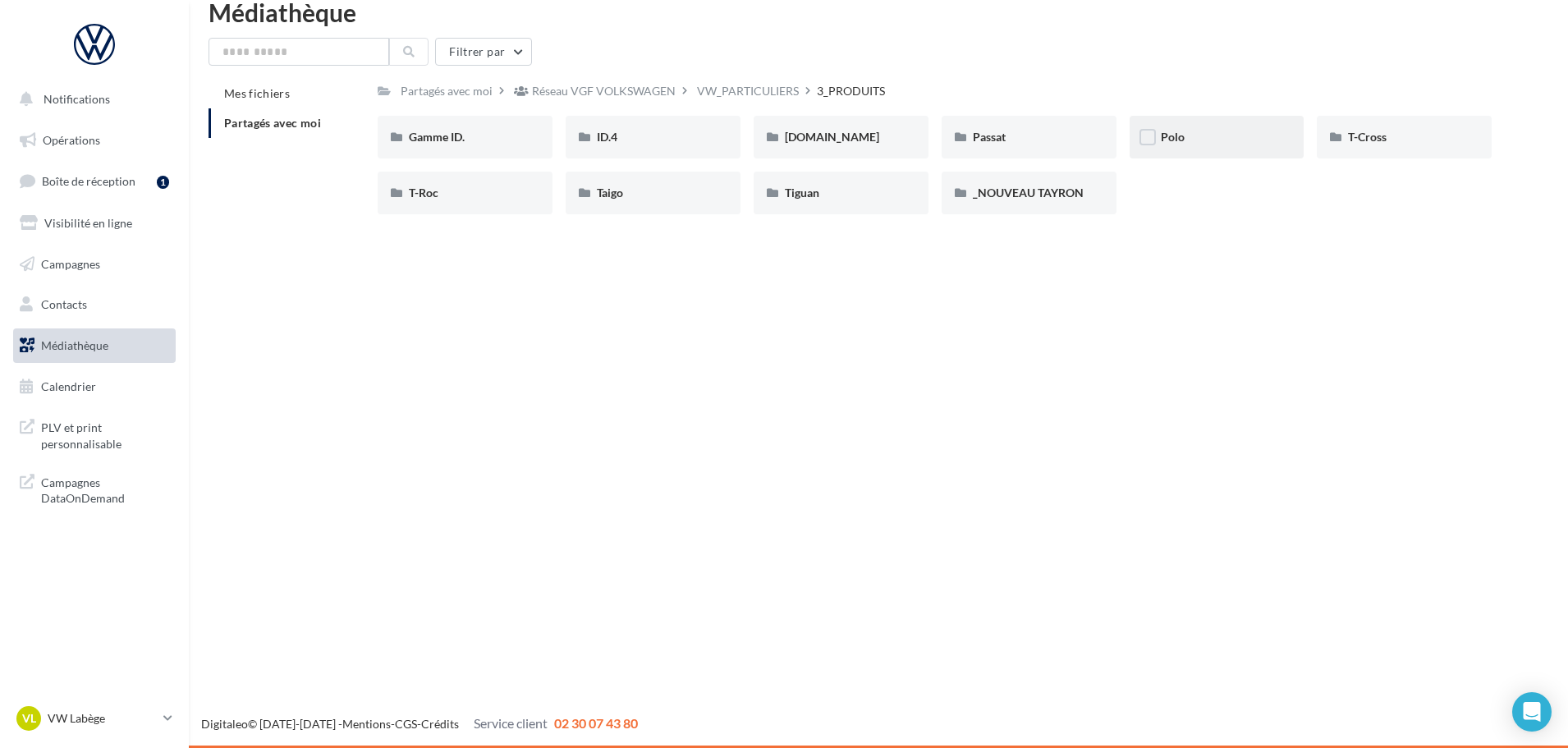
click at [1198, 138] on div "Polo" at bounding box center [1217, 137] width 112 height 17
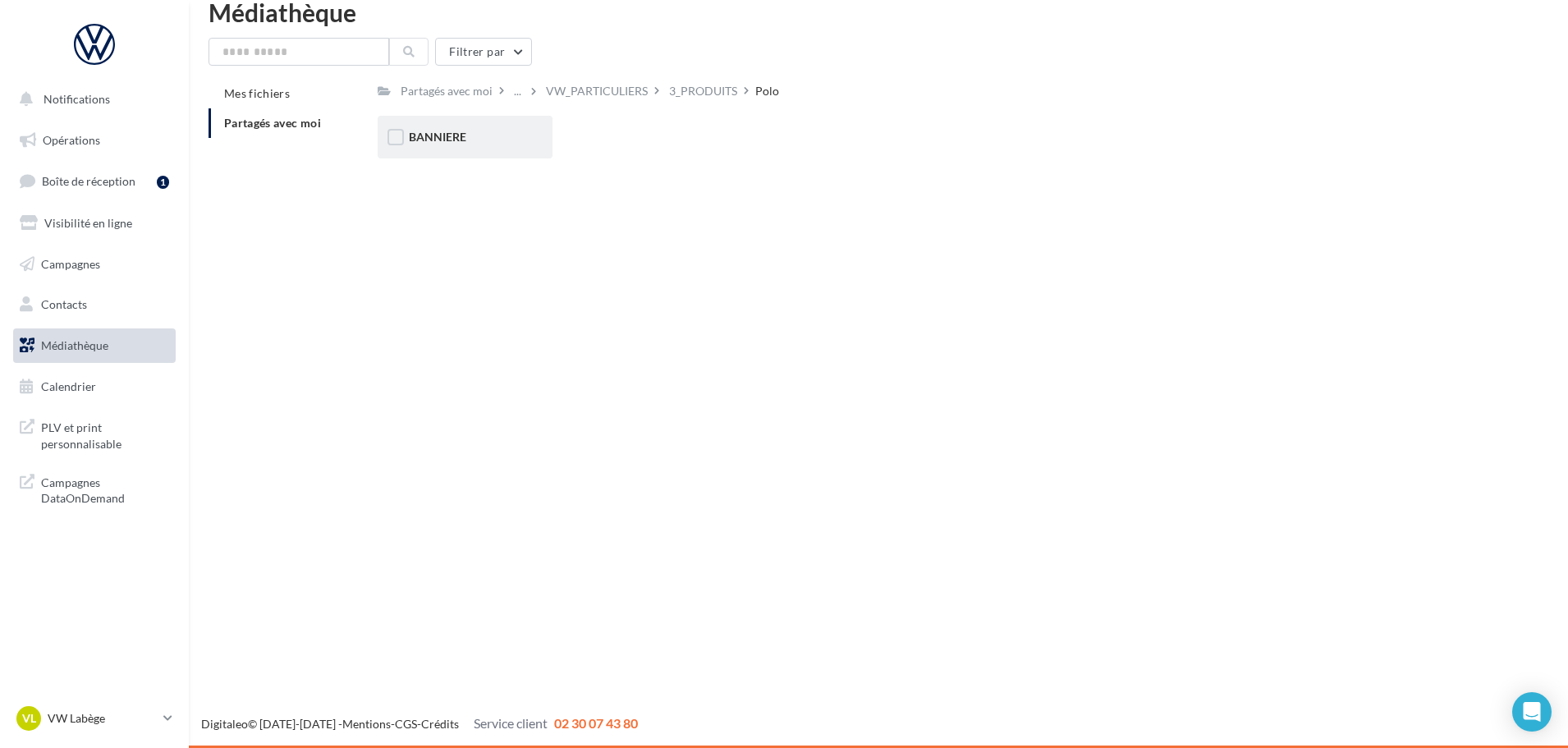
click at [459, 124] on div "BANNIERE" at bounding box center [465, 137] width 175 height 43
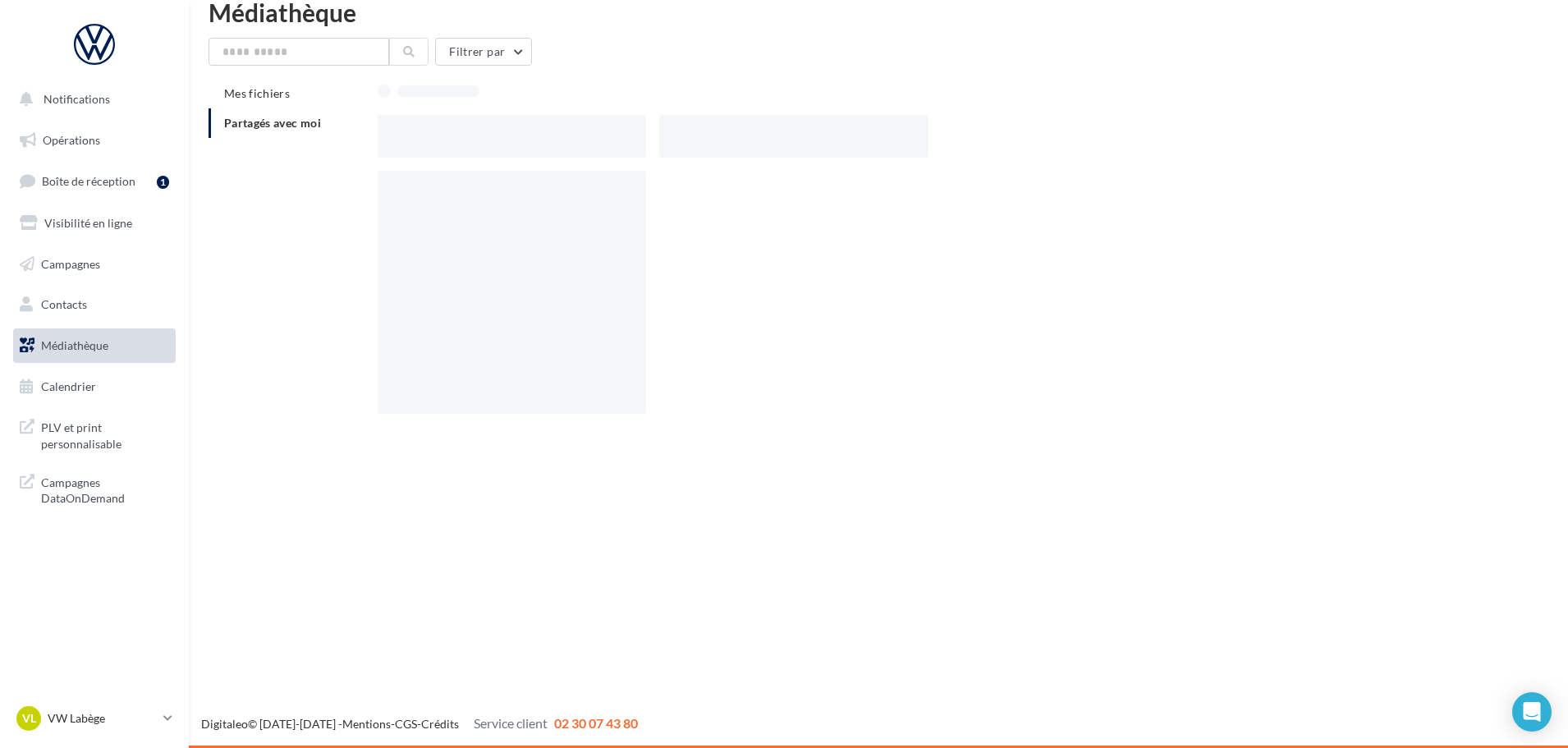
drag, startPoint x: 459, startPoint y: 126, endPoint x: 462, endPoint y: 107, distance: 19.2
click at [461, 118] on div at bounding box center [511, 137] width 268 height 43
